Goal: Find specific page/section: Find specific page/section

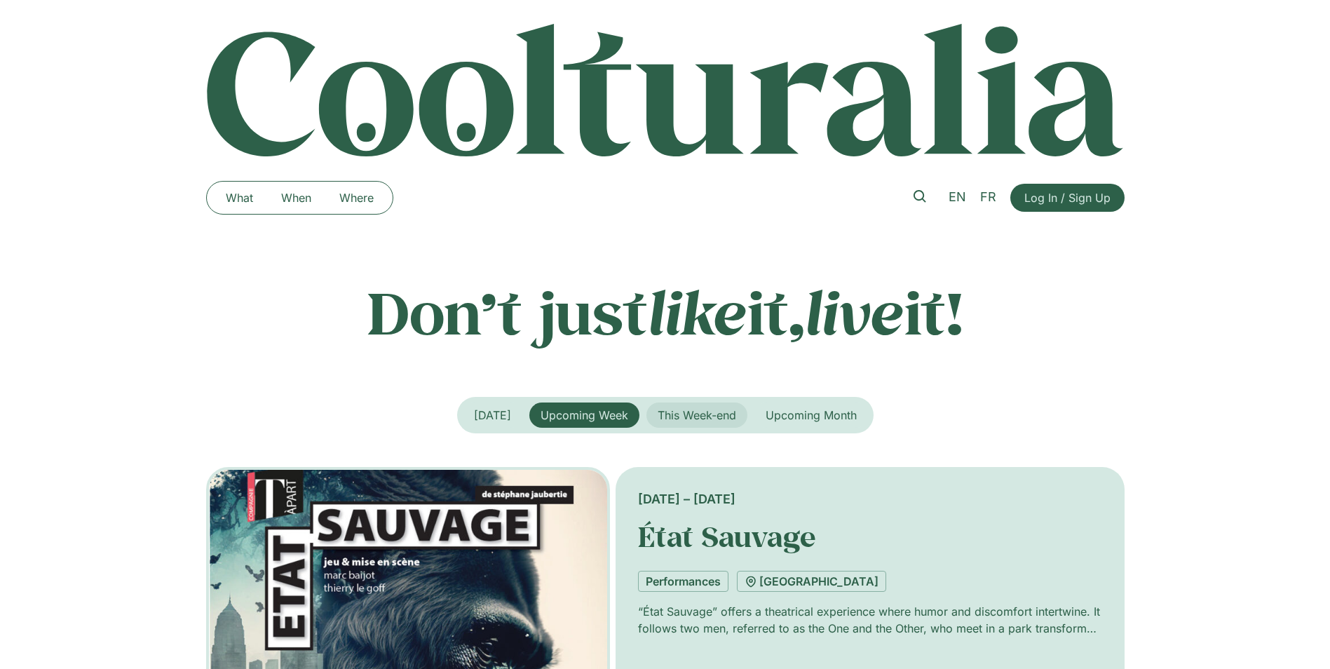
click at [698, 418] on span "This Week-end" at bounding box center [697, 415] width 79 height 14
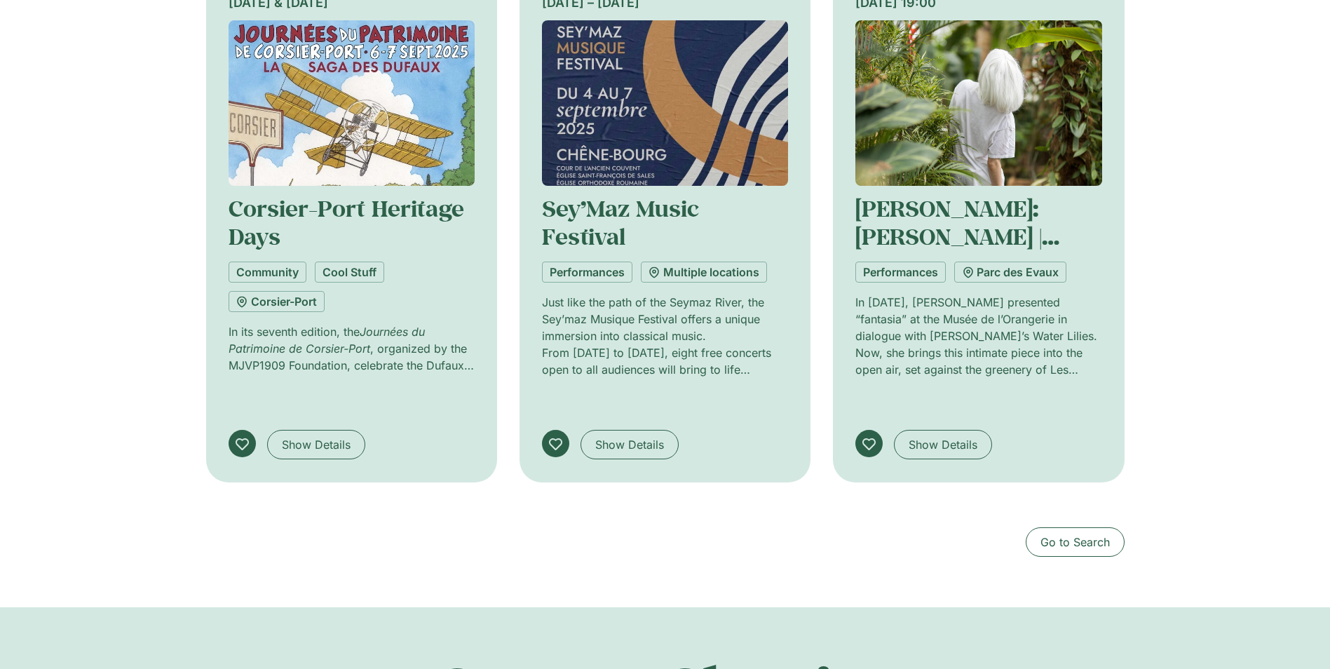
scroll to position [1403, 0]
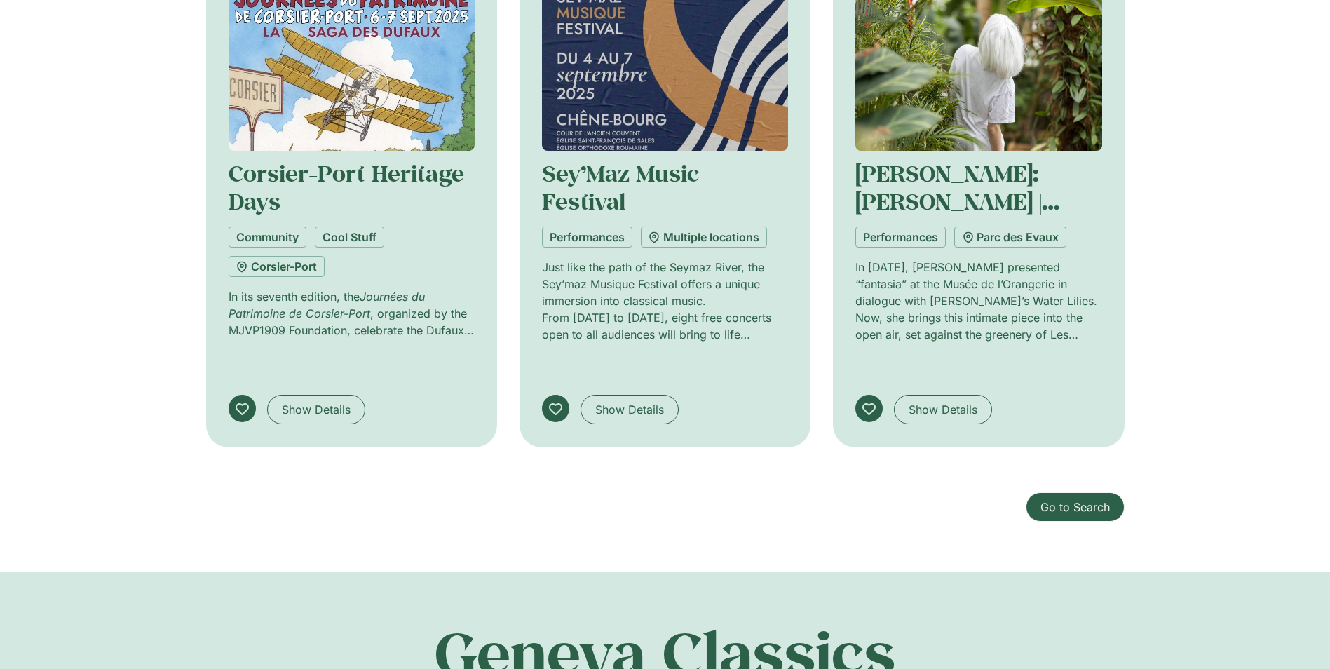
click at [1071, 492] on link "Go to Search" at bounding box center [1075, 506] width 99 height 29
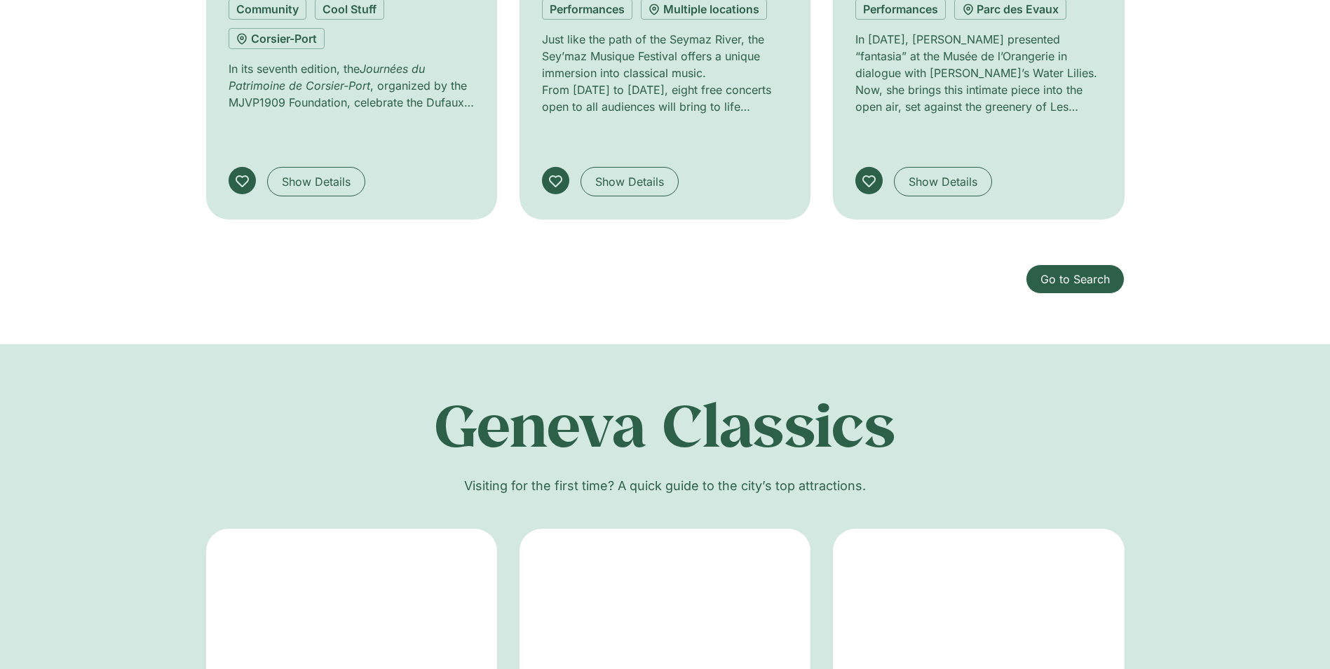
scroll to position [1823, 0]
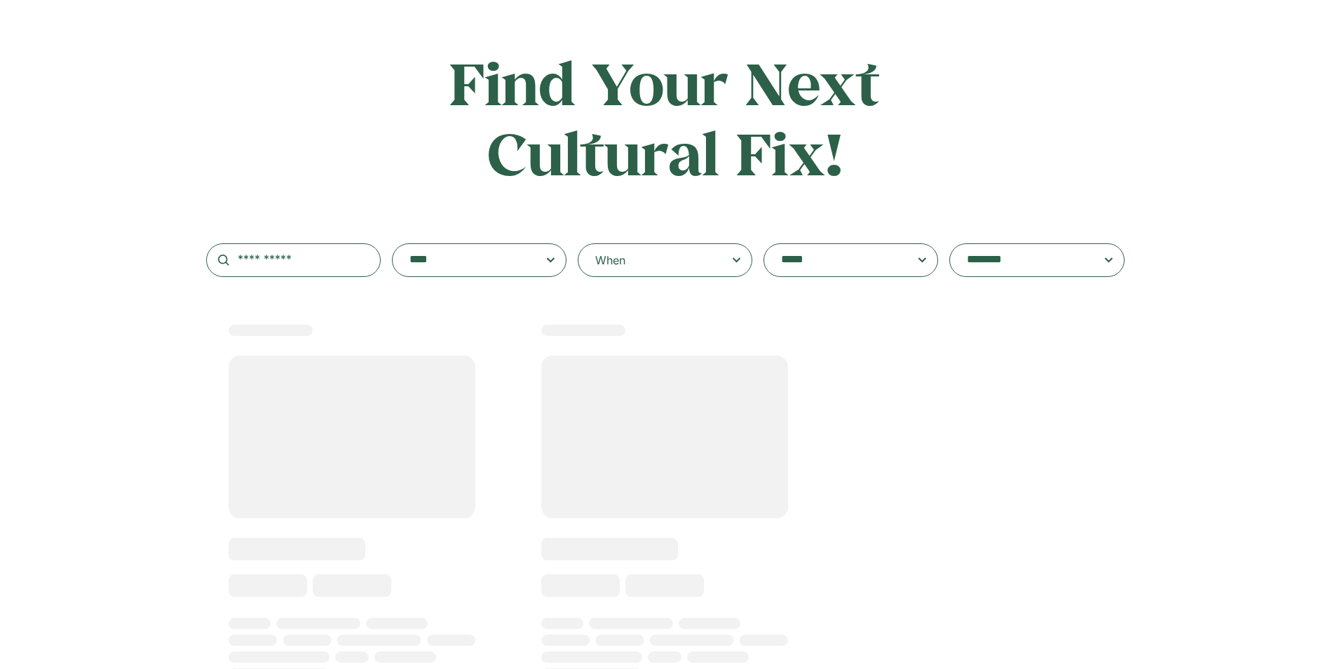
scroll to position [70, 0]
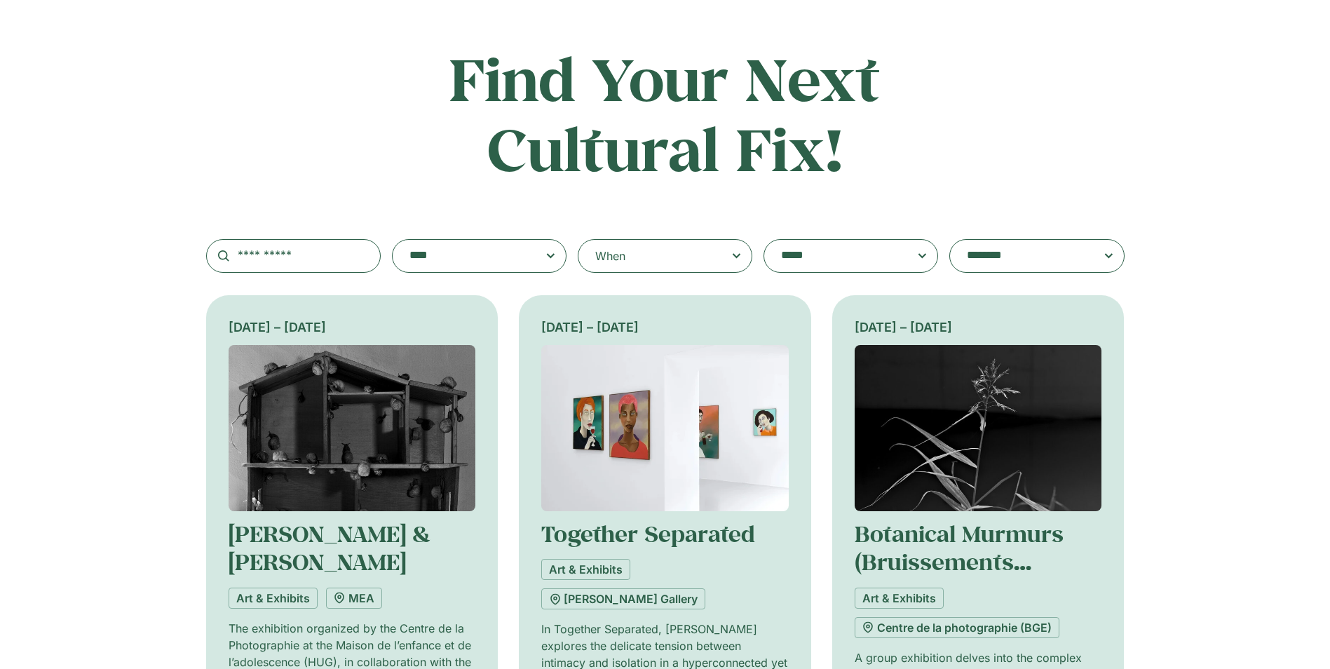
drag, startPoint x: 0, startPoint y: 1, endPoint x: 297, endPoint y: 81, distance: 307.2
click at [382, 85] on div "**********" at bounding box center [665, 157] width 919 height 229
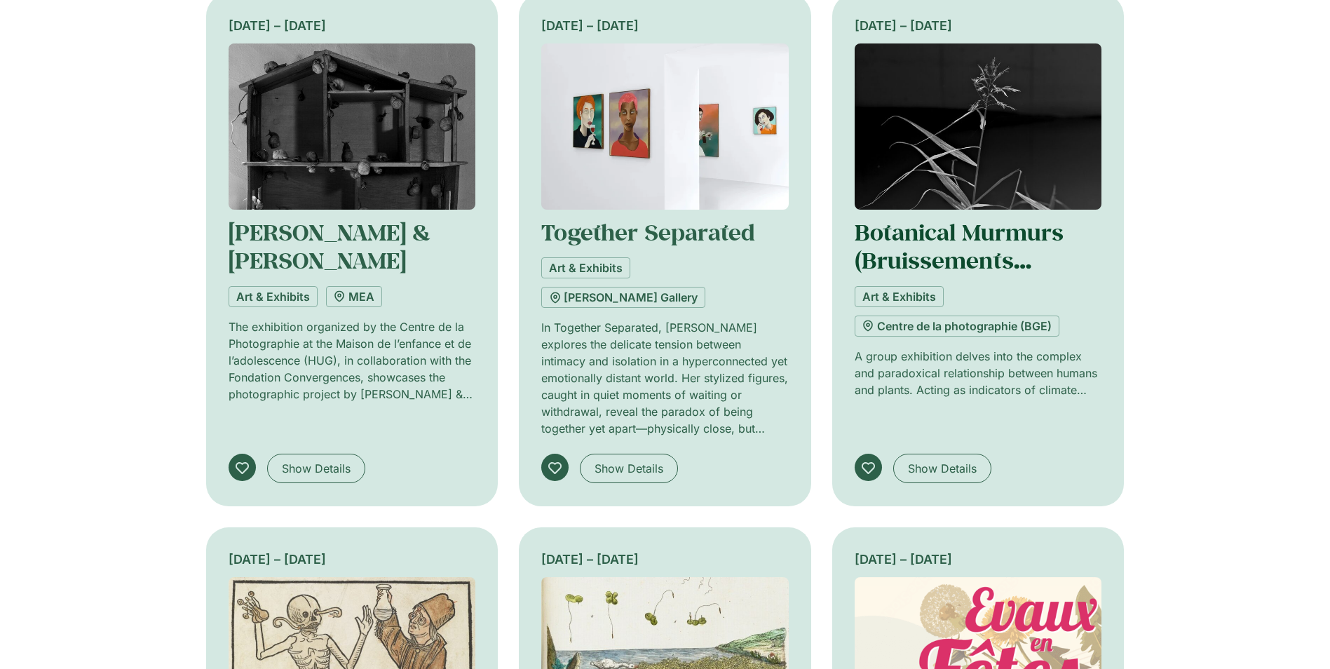
scroll to position [491, 0]
